Goal: Transaction & Acquisition: Subscribe to service/newsletter

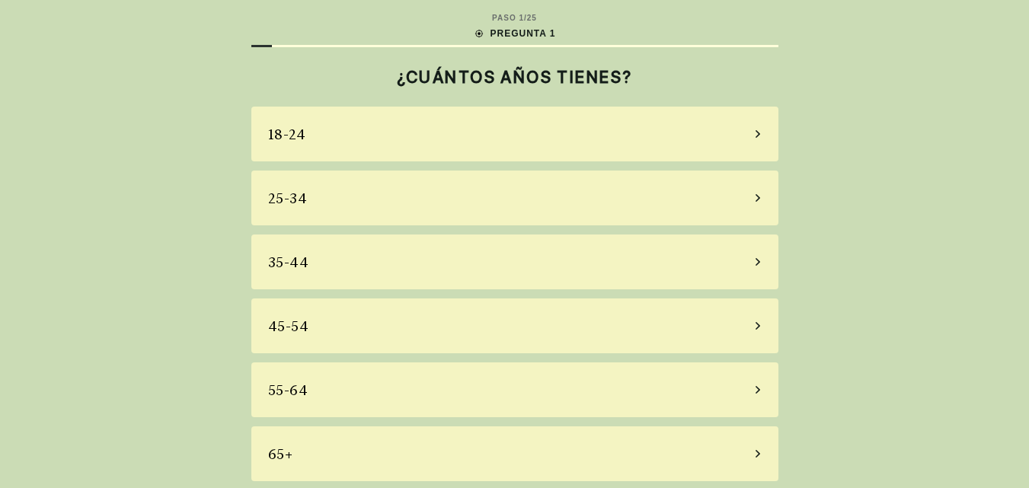
click at [652, 267] on div "35-44" at bounding box center [514, 262] width 527 height 55
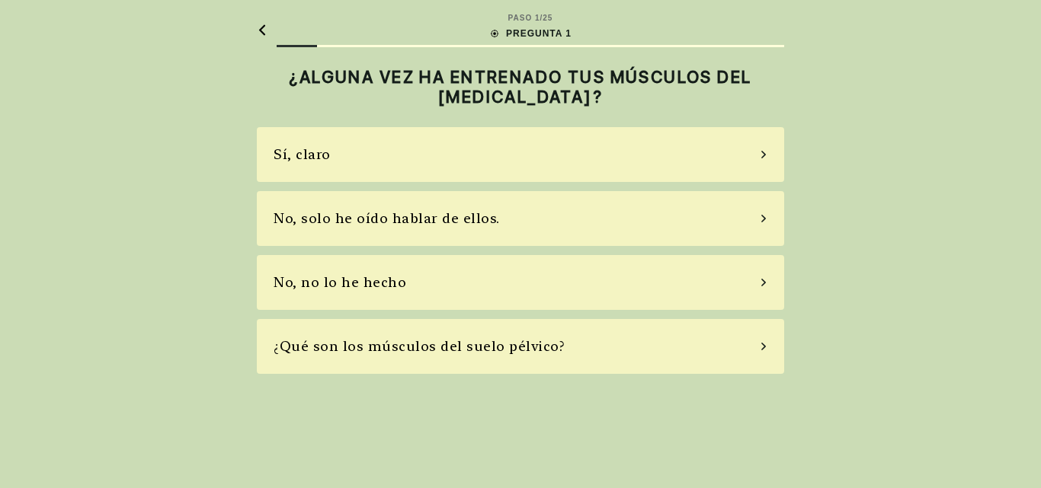
click at [760, 223] on div "No, solo he oído hablar de ellos." at bounding box center [520, 218] width 527 height 55
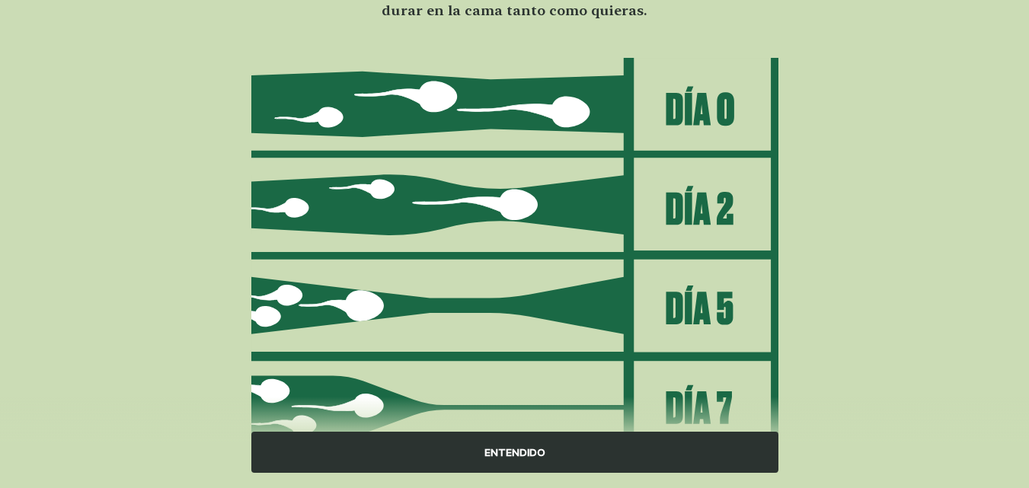
scroll to position [222, 0]
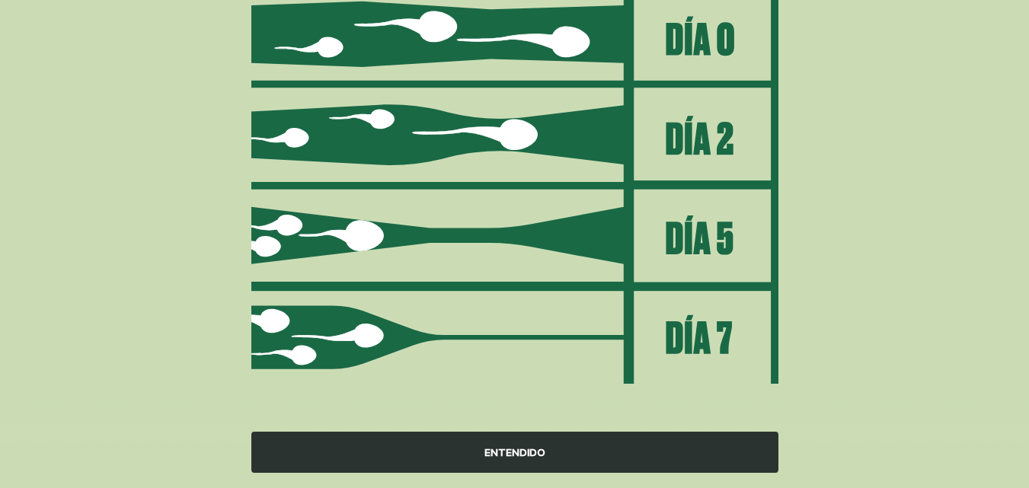
click at [507, 449] on font "ENTENDIDO" at bounding box center [515, 452] width 61 height 12
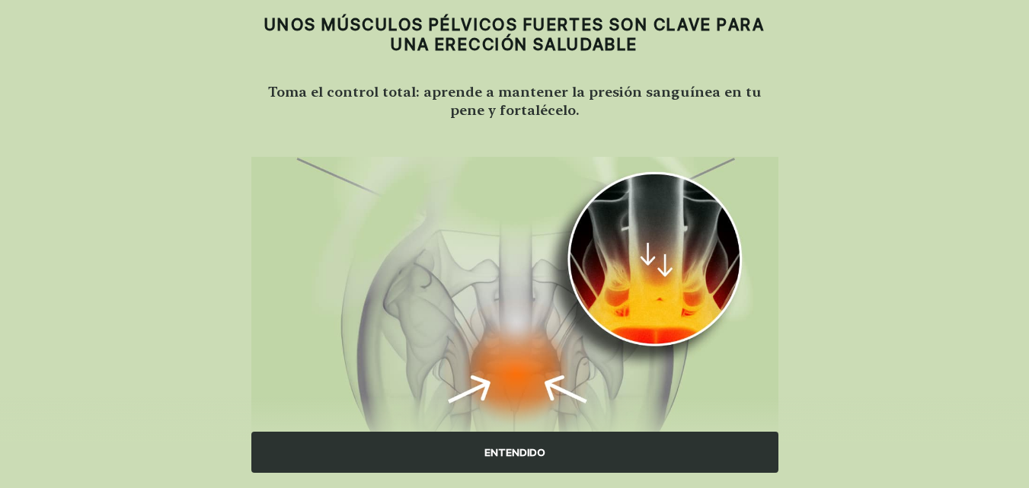
scroll to position [76, 0]
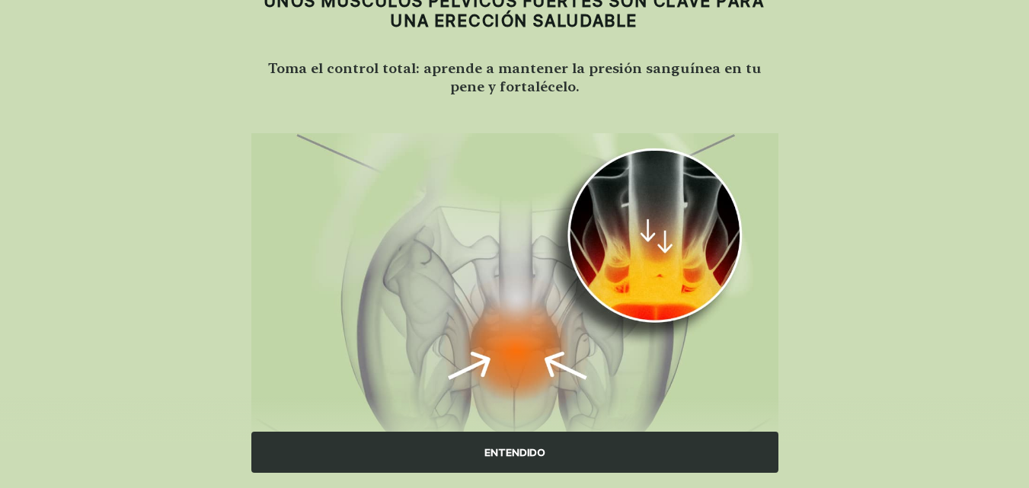
click at [624, 459] on div "ENTENDIDO" at bounding box center [514, 452] width 527 height 41
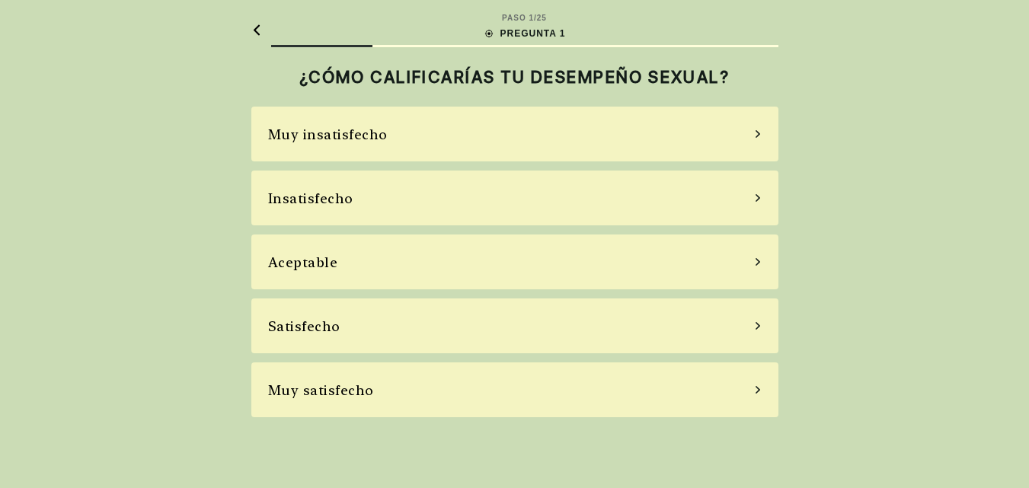
scroll to position [0, 0]
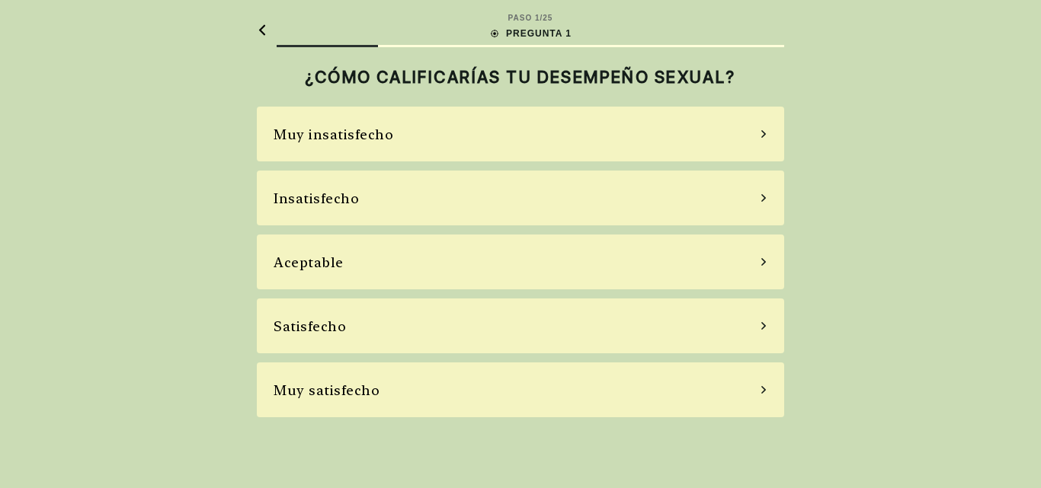
click at [753, 198] on div "Insatisfecho" at bounding box center [520, 198] width 527 height 55
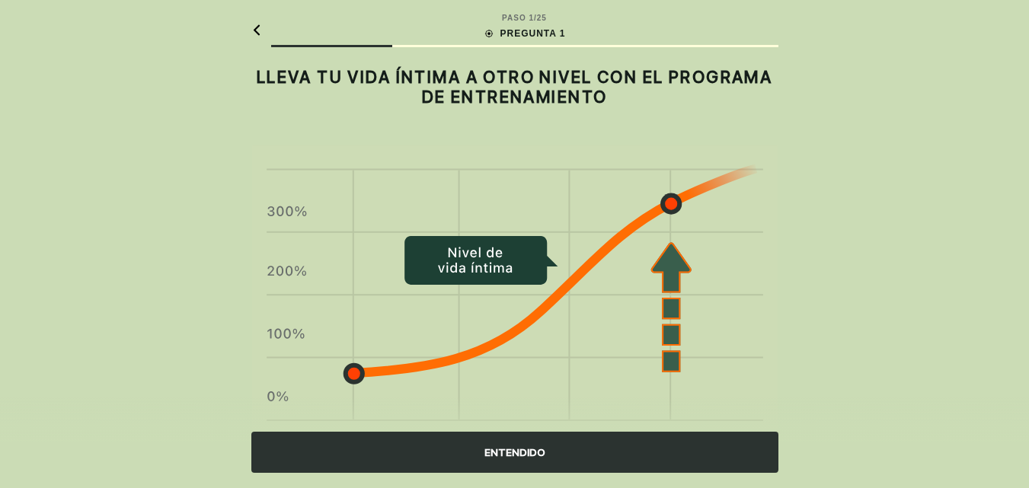
click at [571, 462] on div "ENTENDIDO" at bounding box center [514, 452] width 527 height 41
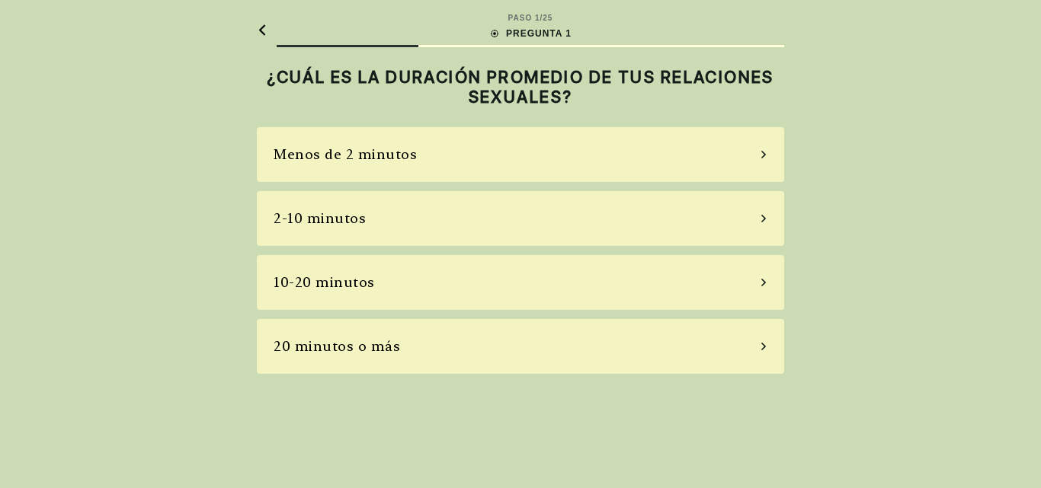
click at [754, 220] on div "2-10 minutos" at bounding box center [520, 218] width 527 height 55
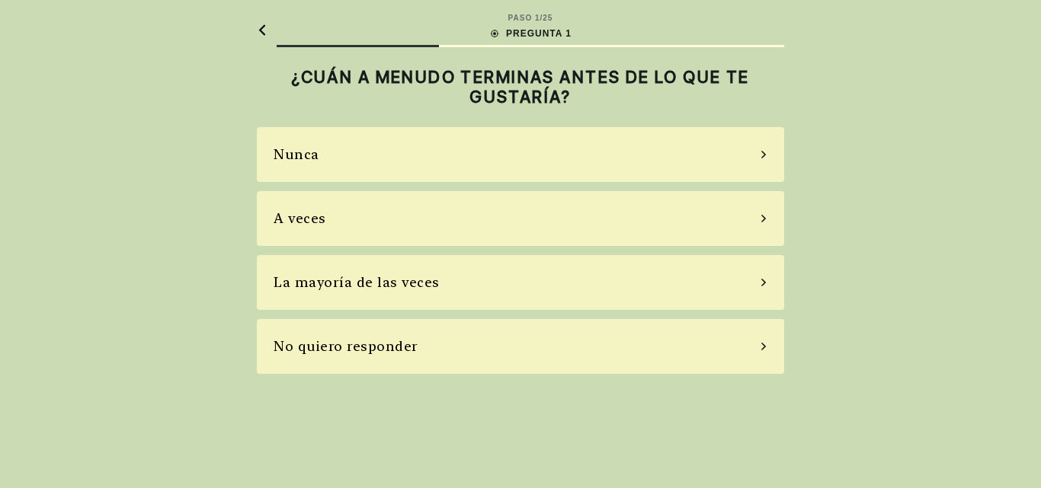
click at [754, 220] on div "A veces" at bounding box center [520, 218] width 527 height 55
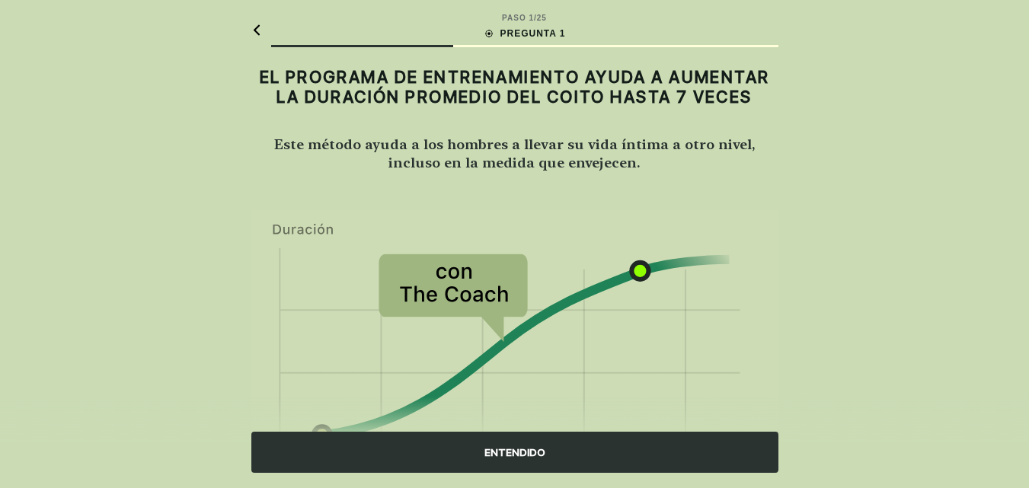
click at [655, 468] on div "ENTENDIDO" at bounding box center [514, 452] width 527 height 41
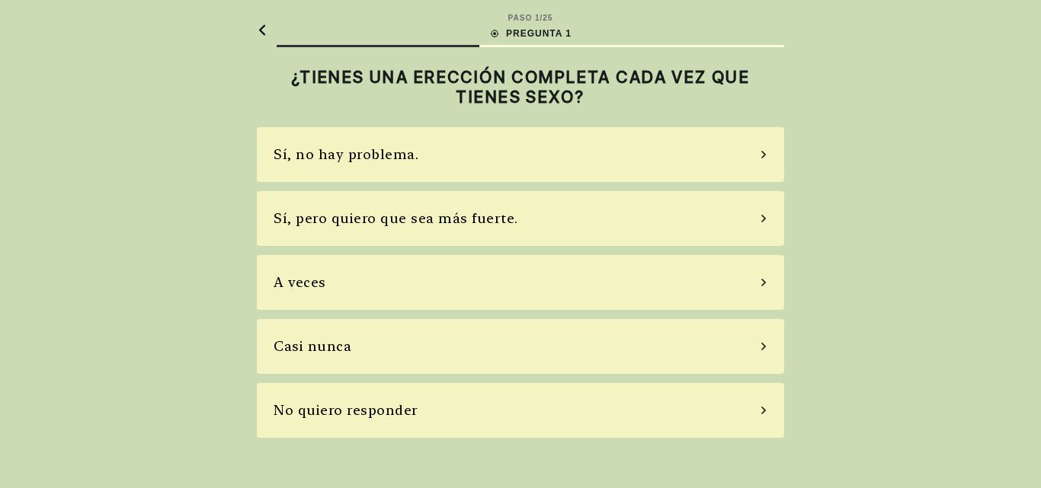
click at [760, 289] on div "A veces" at bounding box center [520, 282] width 527 height 55
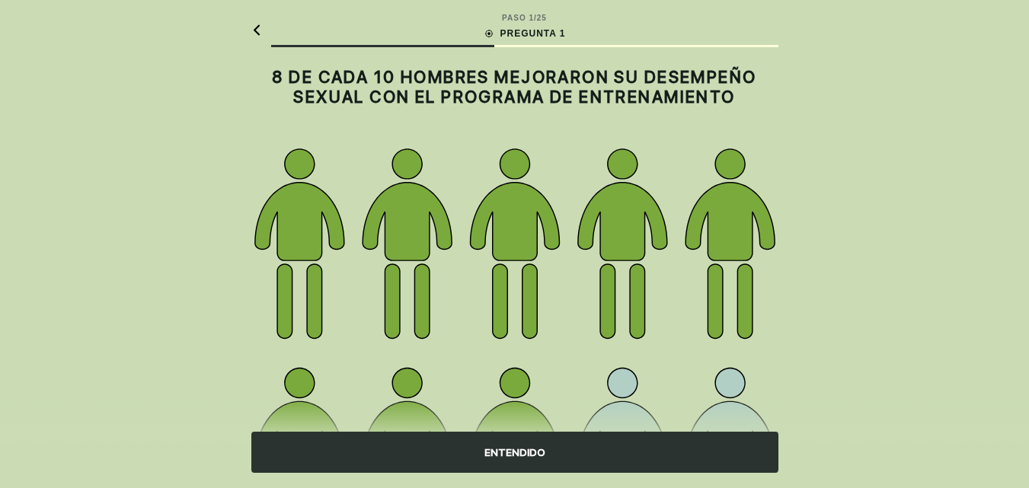
click at [611, 459] on div "ENTENDIDO" at bounding box center [514, 452] width 527 height 41
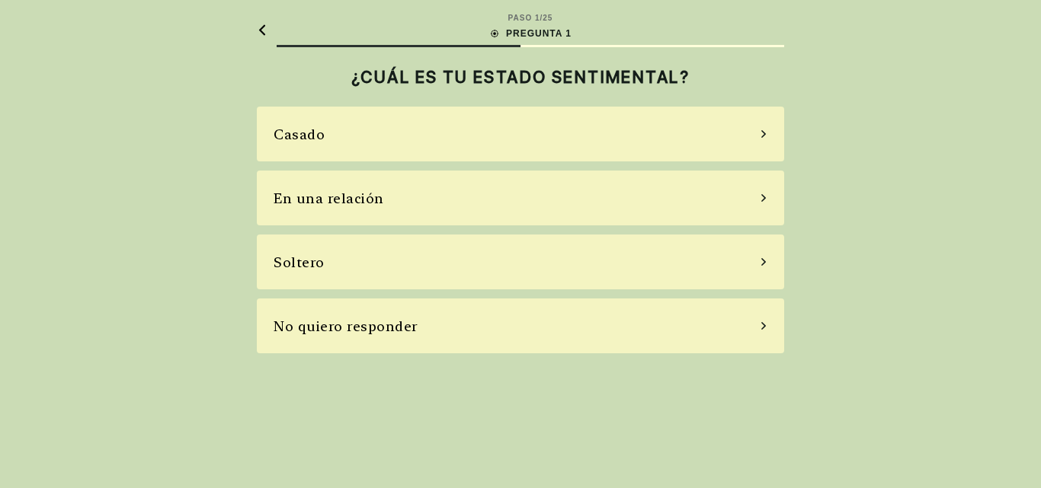
click at [750, 199] on div "En una relación" at bounding box center [520, 198] width 527 height 55
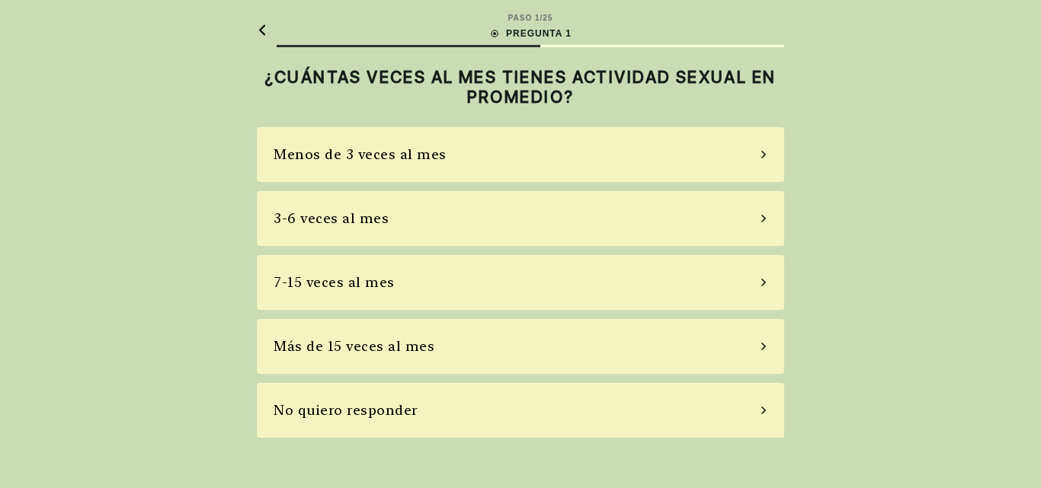
click at [755, 155] on div "Menos de 3 veces al mes" at bounding box center [520, 154] width 527 height 55
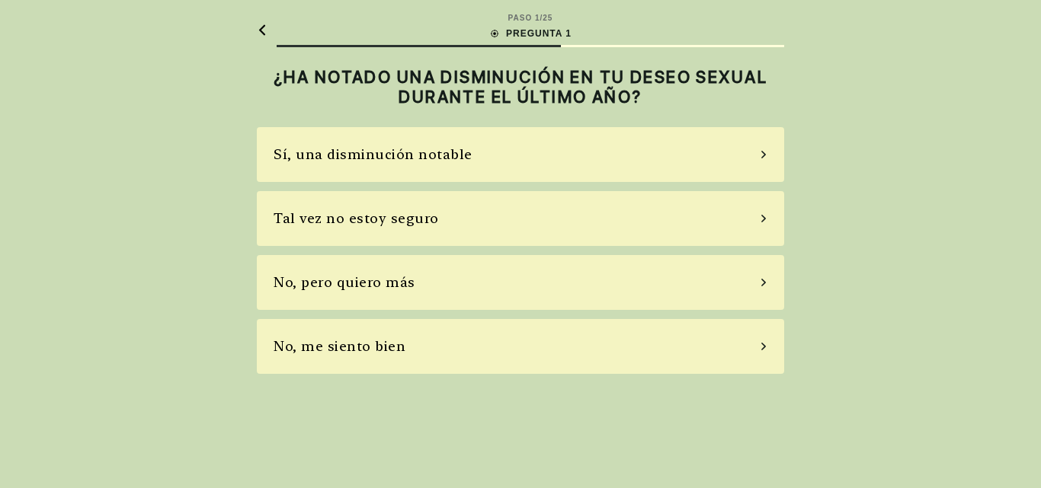
click at [762, 208] on div "Tal vez no estoy seguro" at bounding box center [520, 218] width 527 height 55
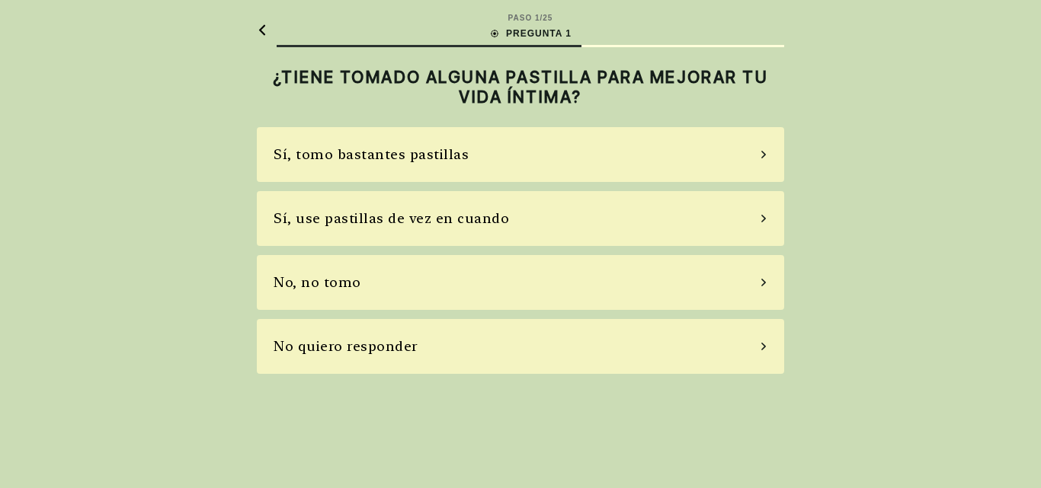
click at [761, 159] on div "Sí, tomo bastantes pastillas" at bounding box center [520, 154] width 527 height 55
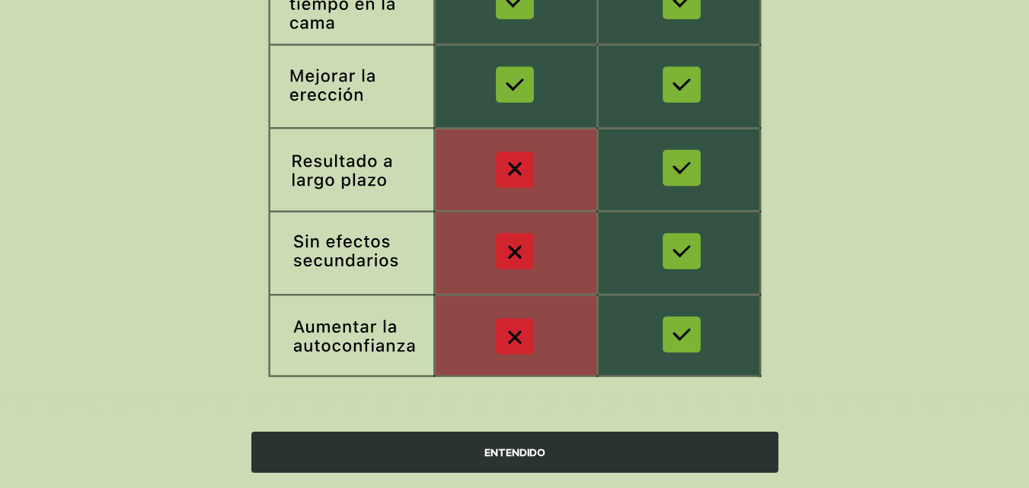
scroll to position [320, 0]
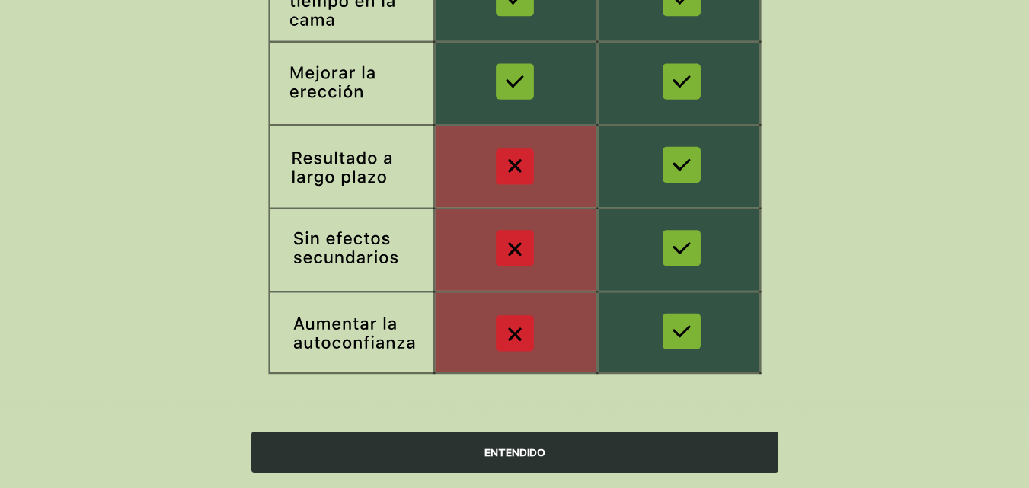
click at [539, 448] on font "ENTENDIDO" at bounding box center [515, 452] width 61 height 12
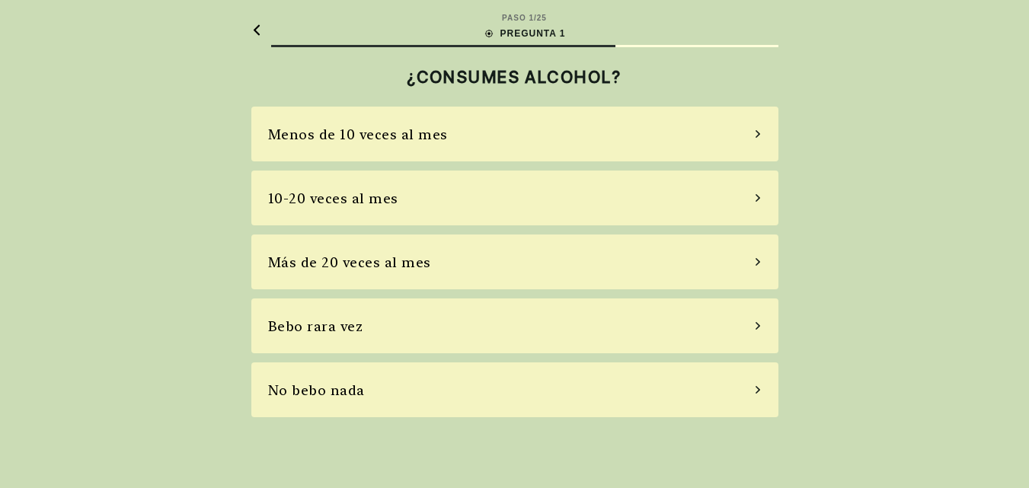
scroll to position [0, 0]
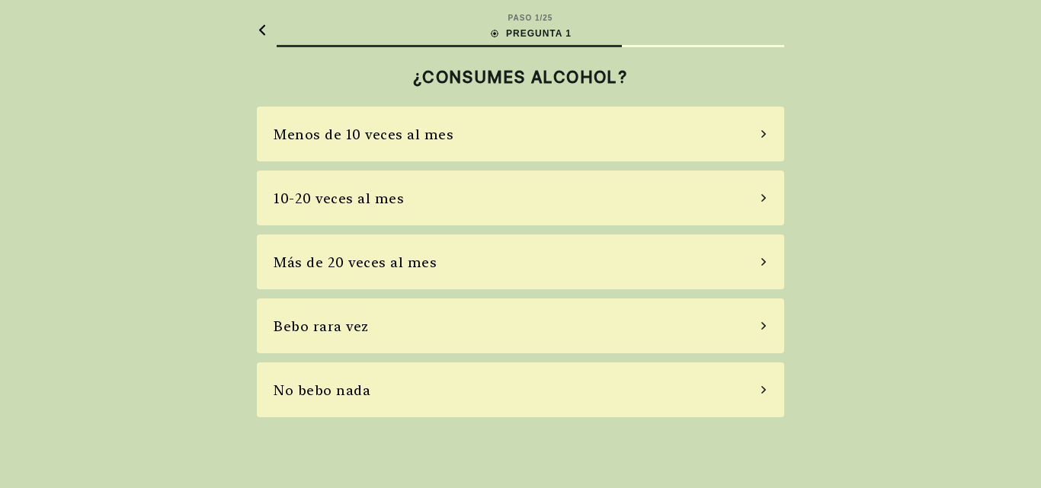
click at [760, 135] on icon at bounding box center [764, 134] width 8 height 14
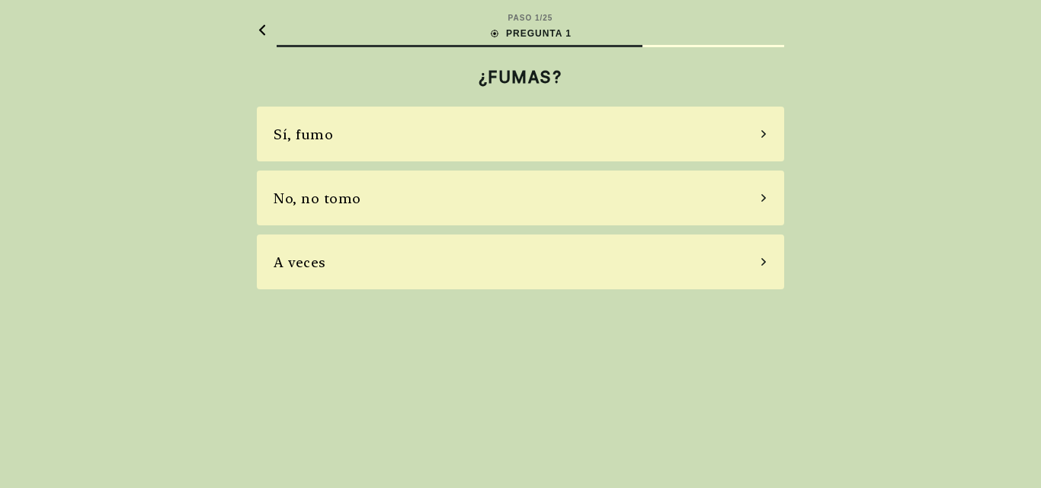
click at [760, 135] on icon at bounding box center [764, 134] width 8 height 14
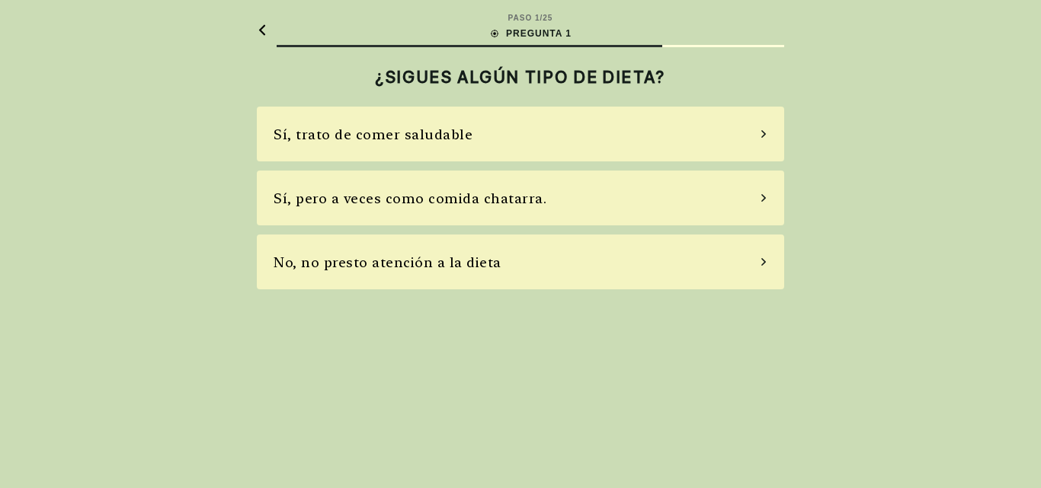
click at [760, 135] on icon at bounding box center [764, 134] width 8 height 14
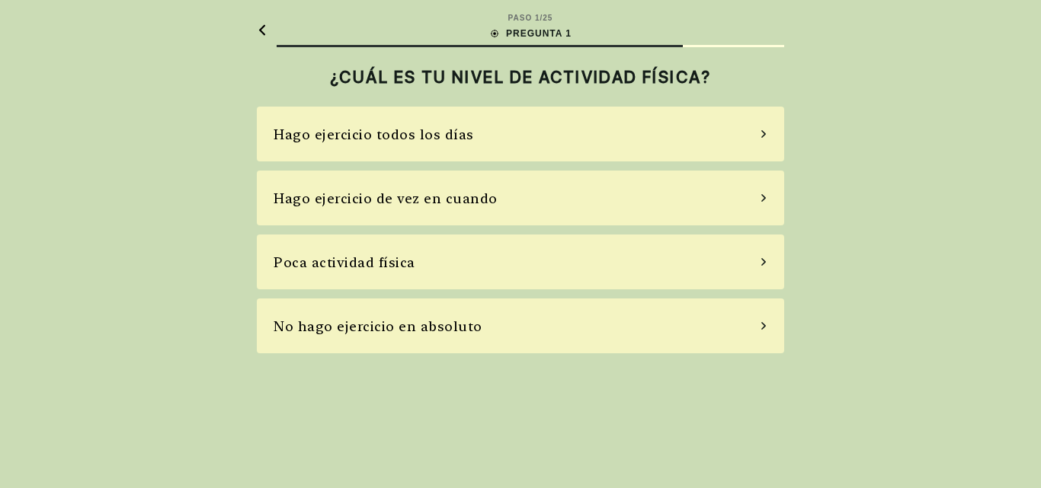
click at [739, 199] on div "Hago ejercicio de vez en cuando" at bounding box center [520, 198] width 527 height 55
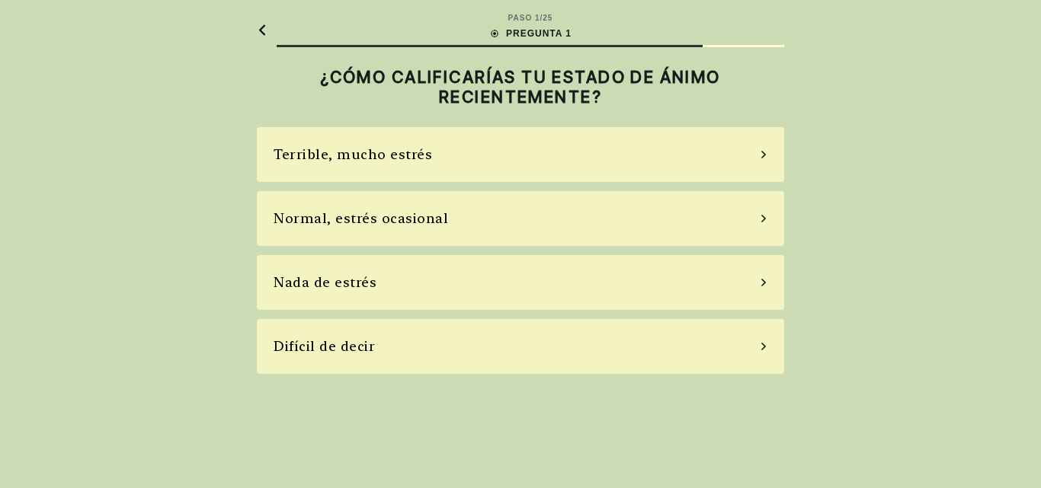
click at [749, 220] on div "Normal, estrés ocasional" at bounding box center [520, 218] width 527 height 55
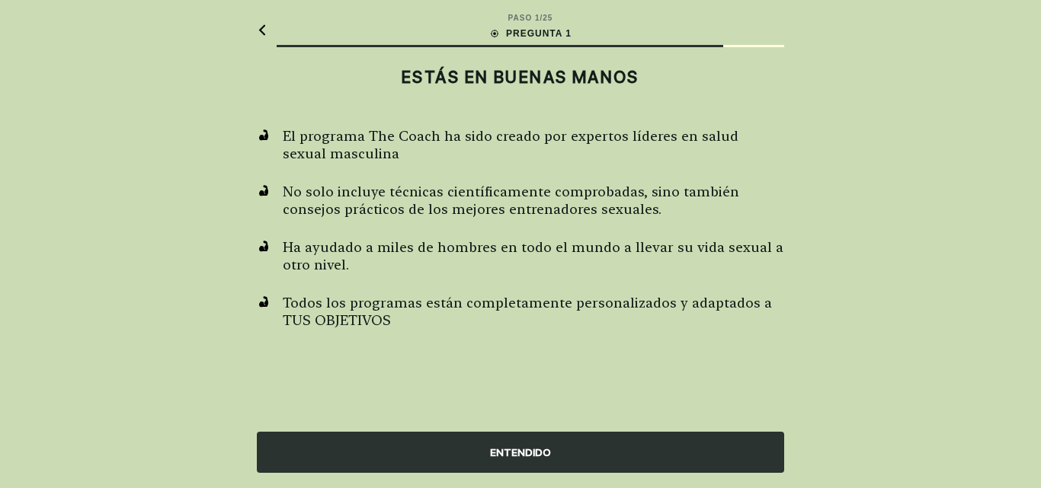
click at [586, 439] on div "ENTENDIDO" at bounding box center [520, 452] width 527 height 41
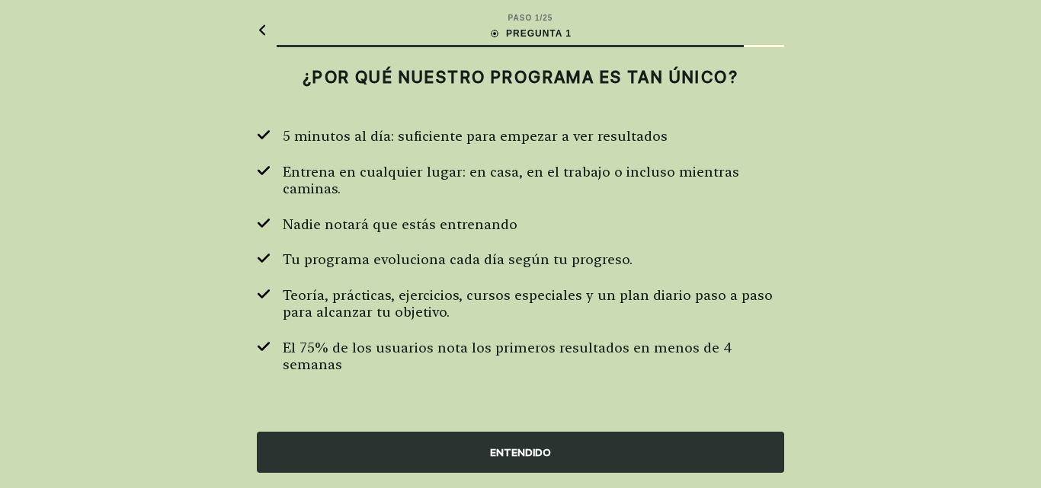
click at [542, 449] on font "ENTENDIDO" at bounding box center [520, 452] width 61 height 12
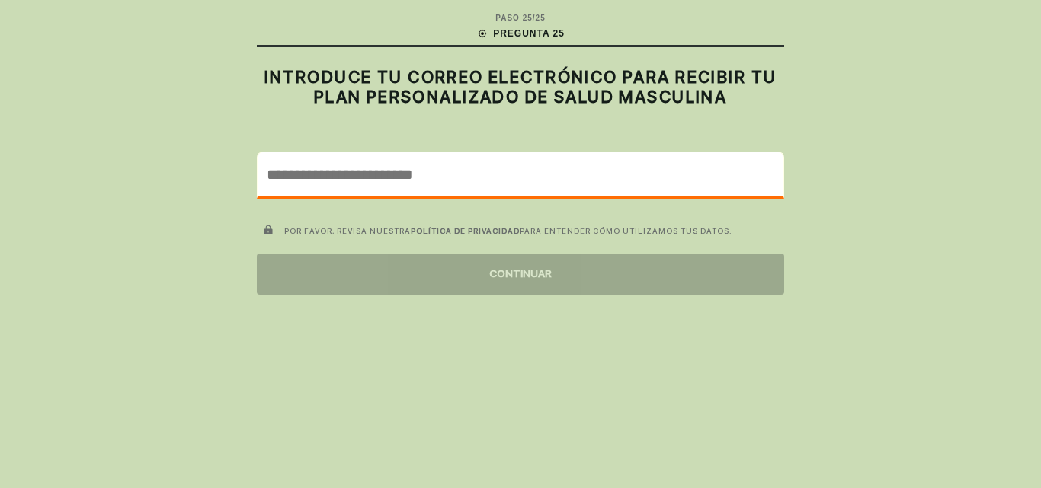
click at [568, 185] on input "email" at bounding box center [521, 174] width 526 height 44
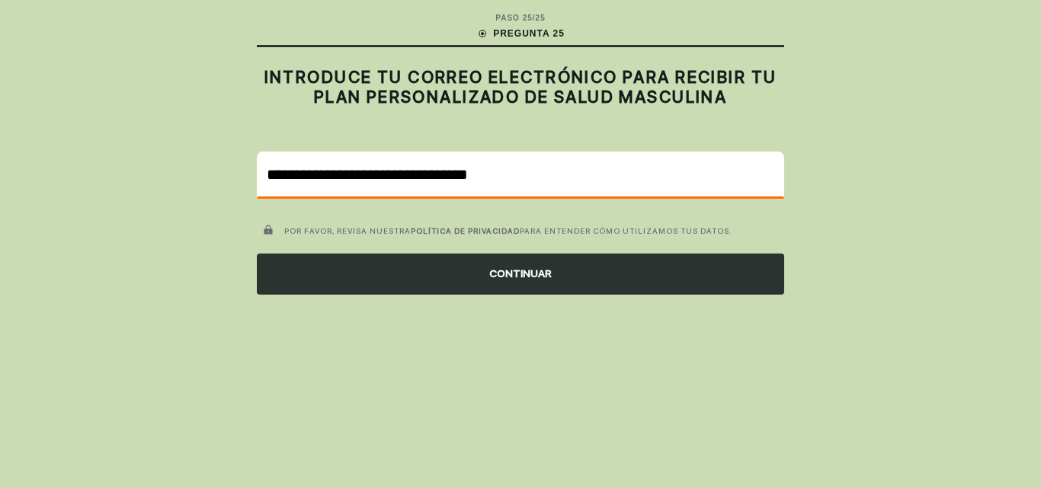
type input "**********"
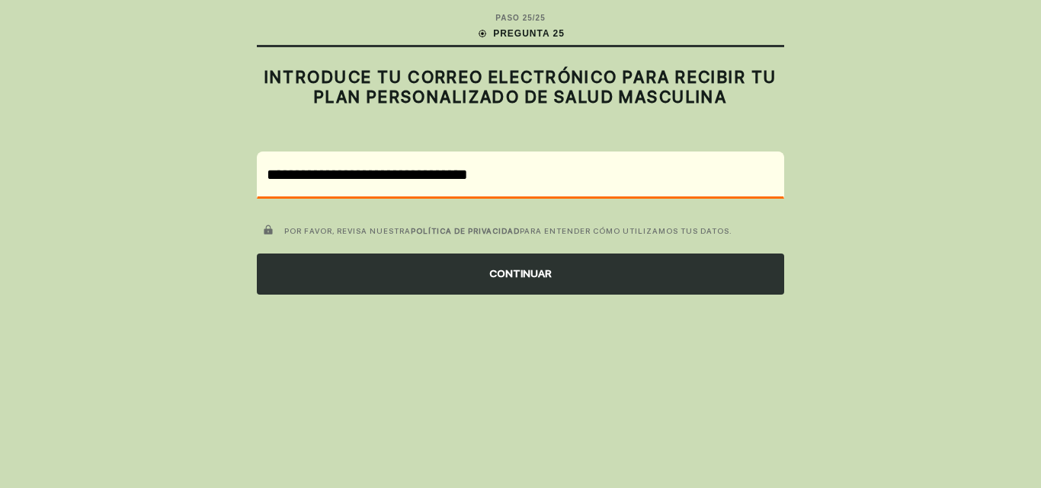
click at [581, 277] on div "CONTINUAR" at bounding box center [520, 274] width 527 height 41
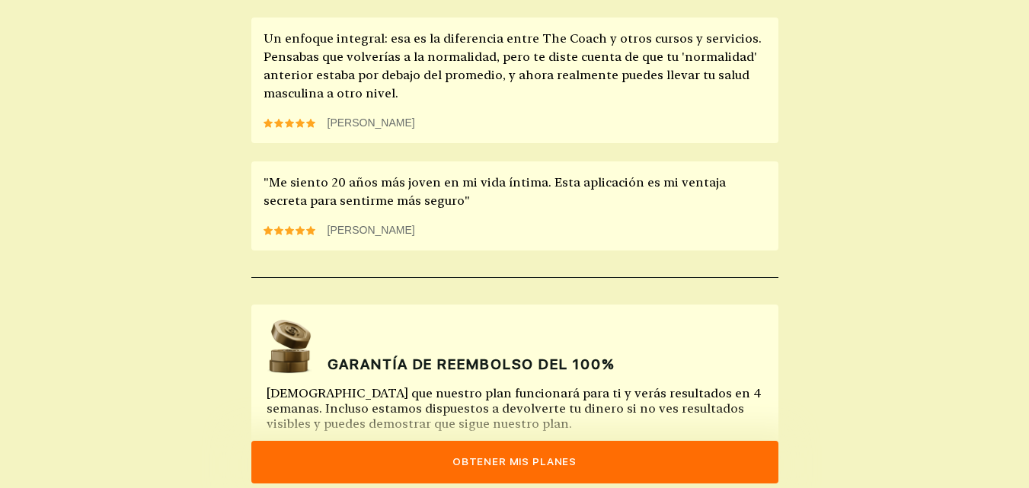
scroll to position [1511, 0]
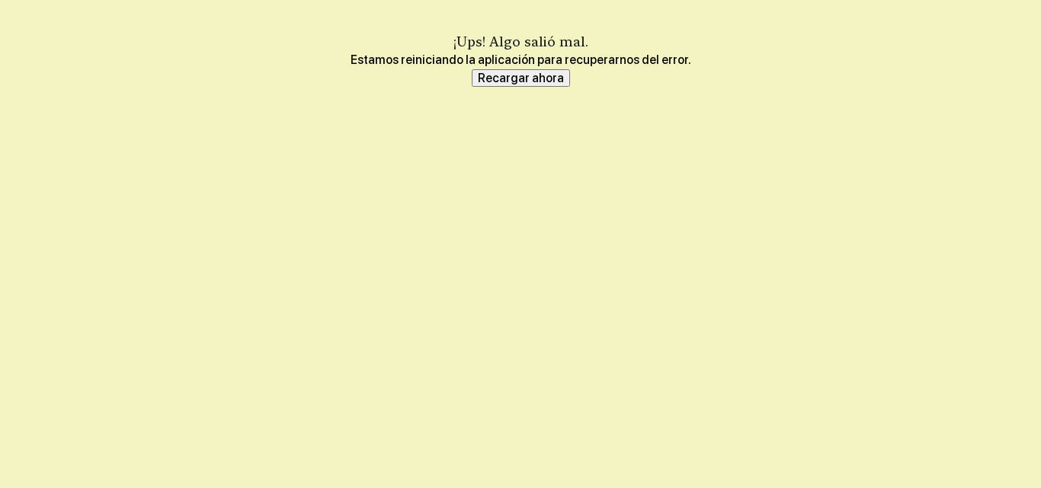
click at [501, 77] on font "Recargar ahora" at bounding box center [521, 78] width 86 height 14
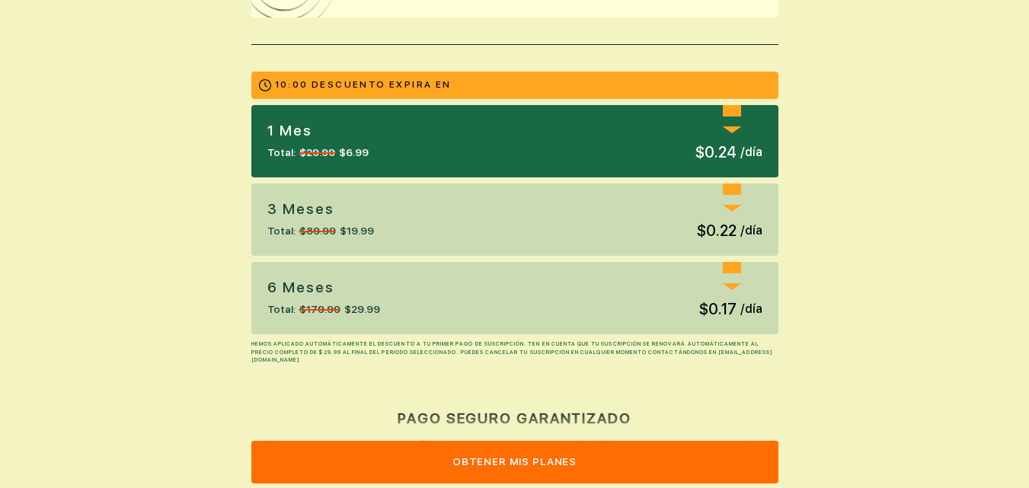
scroll to position [457, 0]
